Goal: Check status

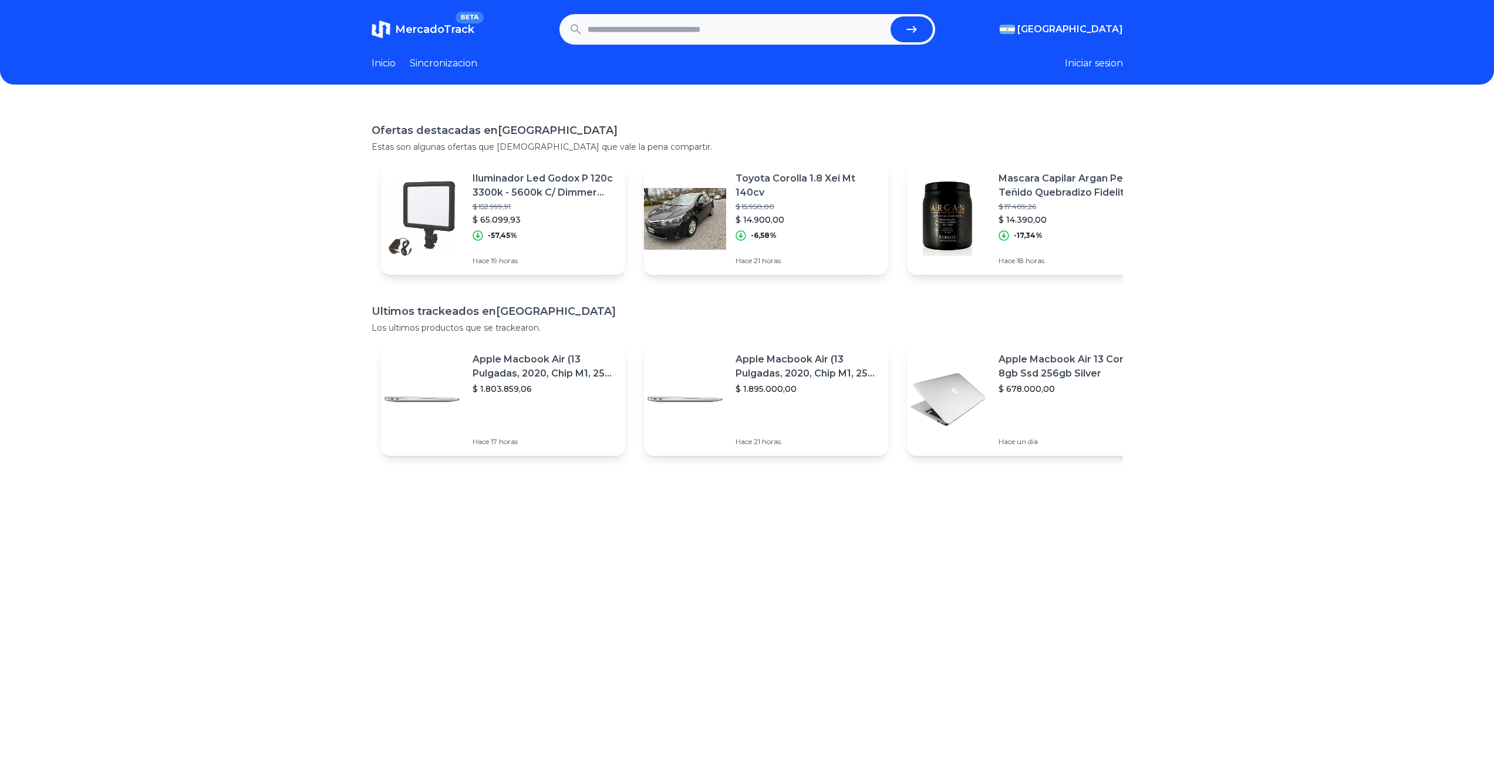
click at [620, 18] on input "text" at bounding box center [737, 29] width 298 height 26
click at [918, 39] on button "submit" at bounding box center [912, 29] width 42 height 26
type input "**********"
